Goal: Task Accomplishment & Management: Use online tool/utility

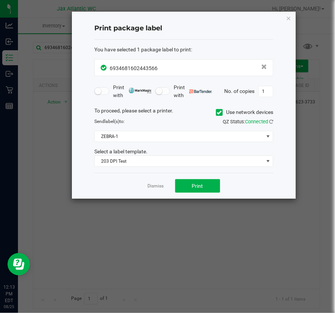
click at [152, 194] on div "Dismiss Print" at bounding box center [183, 186] width 179 height 26
click at [152, 192] on div "Dismiss Print" at bounding box center [183, 186] width 179 height 26
click at [151, 190] on div "Dismiss Print" at bounding box center [183, 186] width 179 height 26
click at [150, 187] on link "Dismiss" at bounding box center [156, 186] width 16 height 6
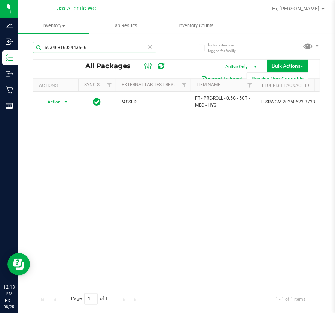
click at [114, 46] on input "6934681602443566" at bounding box center [95, 47] width 124 height 11
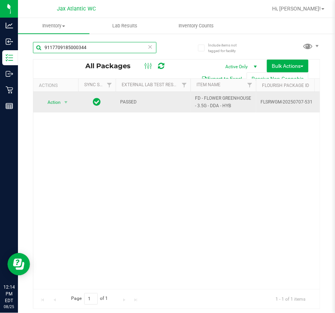
type input "9117709185000344"
click at [48, 109] on td "Action Action Edit attributes Global inventory Locate package Package audit log…" at bounding box center [55, 102] width 45 height 21
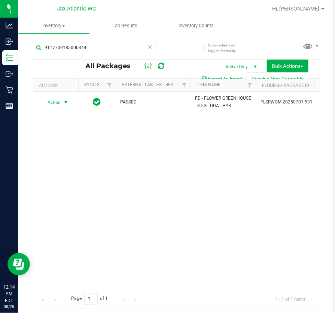
click at [60, 101] on span "Action" at bounding box center [51, 102] width 20 height 10
click at [75, 195] on li "Unlock package" at bounding box center [65, 200] width 48 height 11
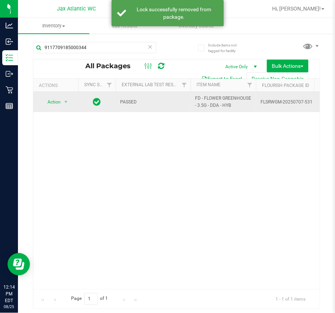
click at [61, 106] on span "select" at bounding box center [65, 102] width 9 height 10
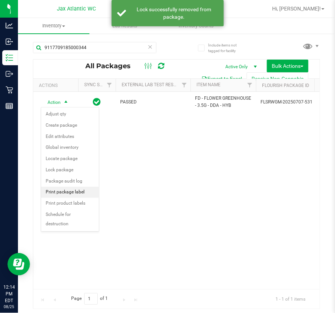
click at [60, 194] on li "Print package label" at bounding box center [70, 191] width 58 height 11
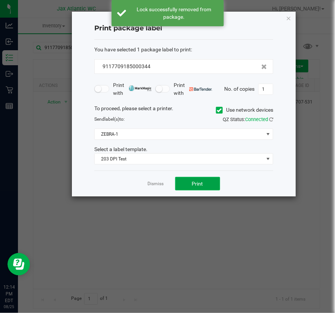
click at [218, 185] on button "Print" at bounding box center [197, 183] width 45 height 13
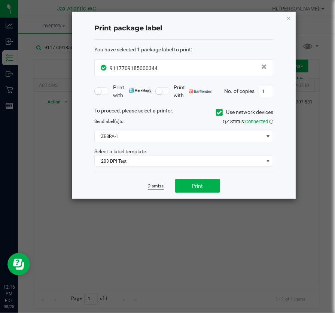
click at [161, 188] on link "Dismiss" at bounding box center [156, 186] width 16 height 6
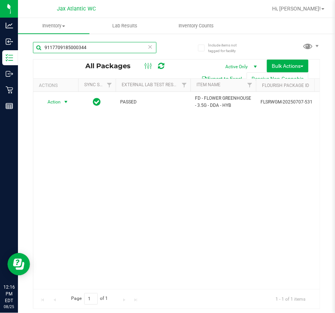
click at [100, 42] on input "9117709185000344" at bounding box center [95, 47] width 124 height 11
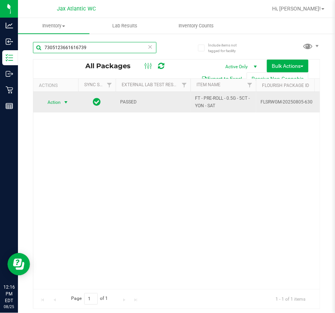
type input "7305123661616739"
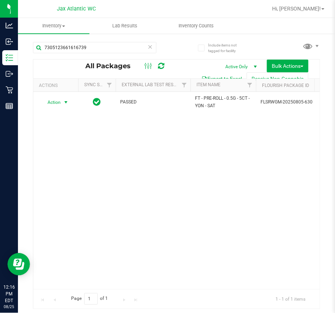
drag, startPoint x: 57, startPoint y: 101, endPoint x: 71, endPoint y: 143, distance: 43.7
click at [57, 101] on span "Action" at bounding box center [51, 102] width 20 height 10
click at [54, 195] on li "Unlock package" at bounding box center [65, 200] width 48 height 11
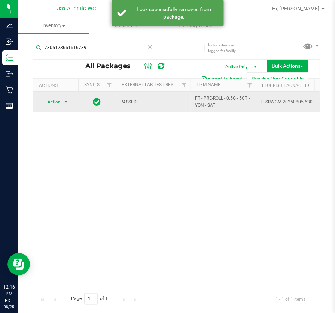
click at [66, 101] on span "select" at bounding box center [66, 102] width 6 height 6
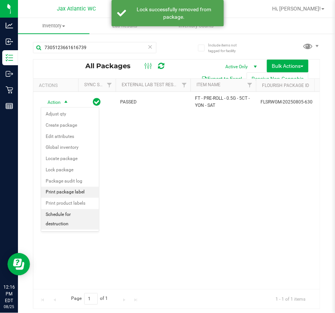
drag, startPoint x: 77, startPoint y: 195, endPoint x: 89, endPoint y: 192, distance: 11.7
click at [77, 195] on li "Print package label" at bounding box center [70, 191] width 58 height 11
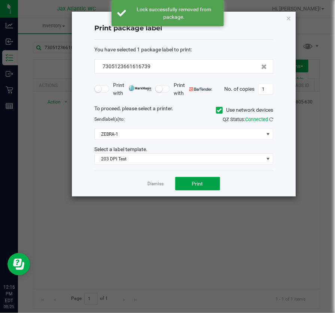
click at [200, 188] on button "Print" at bounding box center [197, 183] width 45 height 13
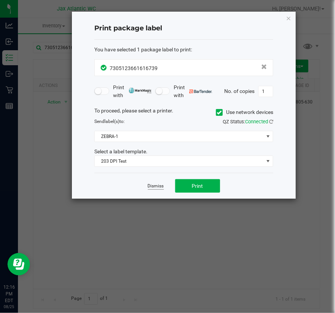
click at [161, 188] on link "Dismiss" at bounding box center [156, 186] width 16 height 6
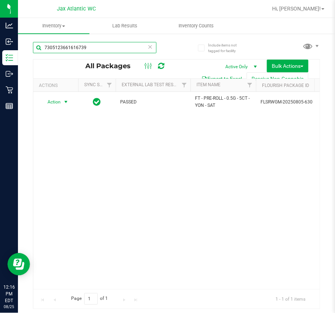
click at [111, 51] on input "7305123661616739" at bounding box center [95, 47] width 124 height 11
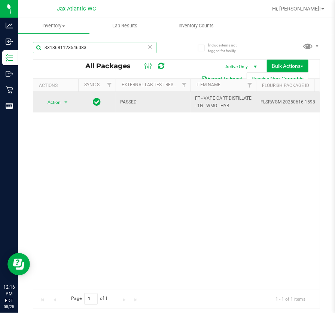
type input "3313681123546083"
click at [63, 106] on span "select" at bounding box center [65, 102] width 9 height 10
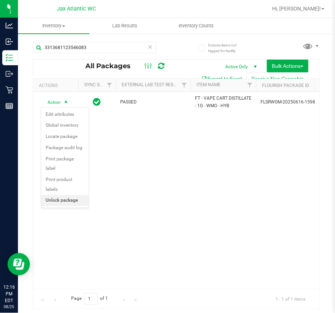
click at [55, 195] on ul "Edit attributes Global inventory Locate package Package audit log Print package…" at bounding box center [65, 157] width 48 height 97
click at [56, 195] on li "Unlock package" at bounding box center [65, 200] width 48 height 11
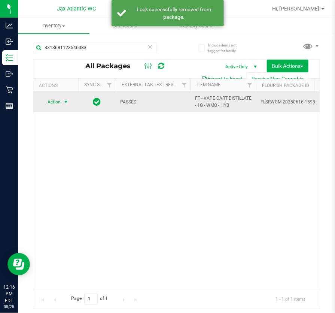
click at [66, 95] on td "Action Action Adjust qty Create package Edit attributes Global inventory Locate…" at bounding box center [55, 102] width 45 height 20
click at [67, 96] on td "Action Action Adjust qty Create package Edit attributes Global inventory Locate…" at bounding box center [55, 102] width 45 height 20
click at [65, 100] on span "select" at bounding box center [66, 102] width 6 height 6
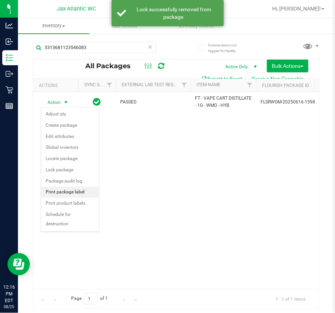
click at [83, 188] on li "Print package label" at bounding box center [70, 191] width 58 height 11
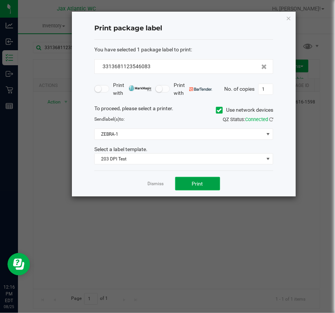
click at [205, 187] on button "Print" at bounding box center [197, 183] width 45 height 13
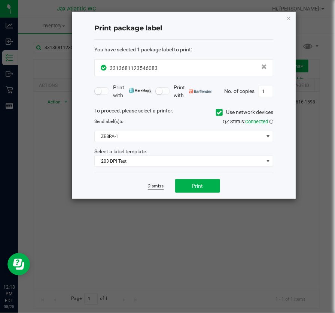
click at [160, 185] on link "Dismiss" at bounding box center [156, 186] width 16 height 6
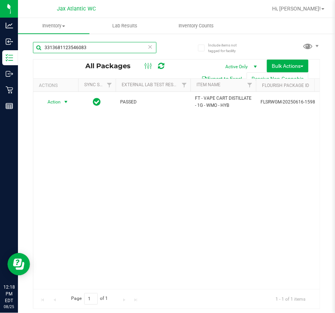
click at [111, 48] on input "3313681123546083" at bounding box center [95, 47] width 124 height 11
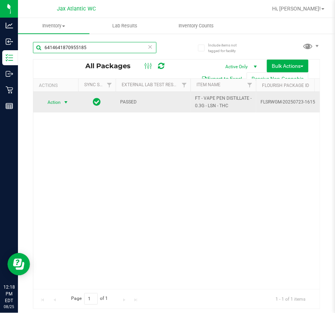
type input "6414641870955185"
click at [68, 100] on span "select" at bounding box center [66, 102] width 6 height 6
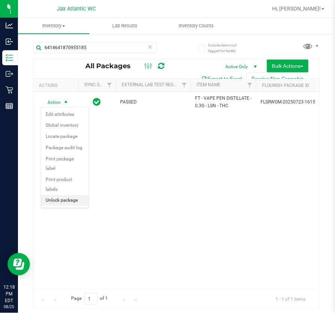
click at [59, 195] on li "Unlock package" at bounding box center [65, 200] width 48 height 11
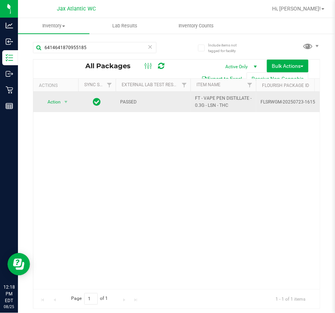
click at [46, 103] on span "Action" at bounding box center [51, 102] width 20 height 10
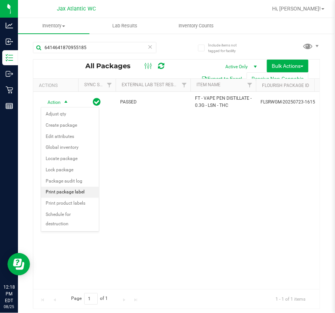
click at [77, 192] on li "Print package label" at bounding box center [70, 191] width 58 height 11
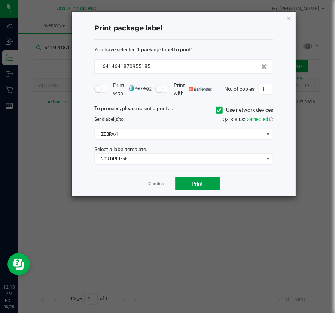
click at [211, 185] on button "Print" at bounding box center [197, 183] width 45 height 13
